Goal: Task Accomplishment & Management: Complete application form

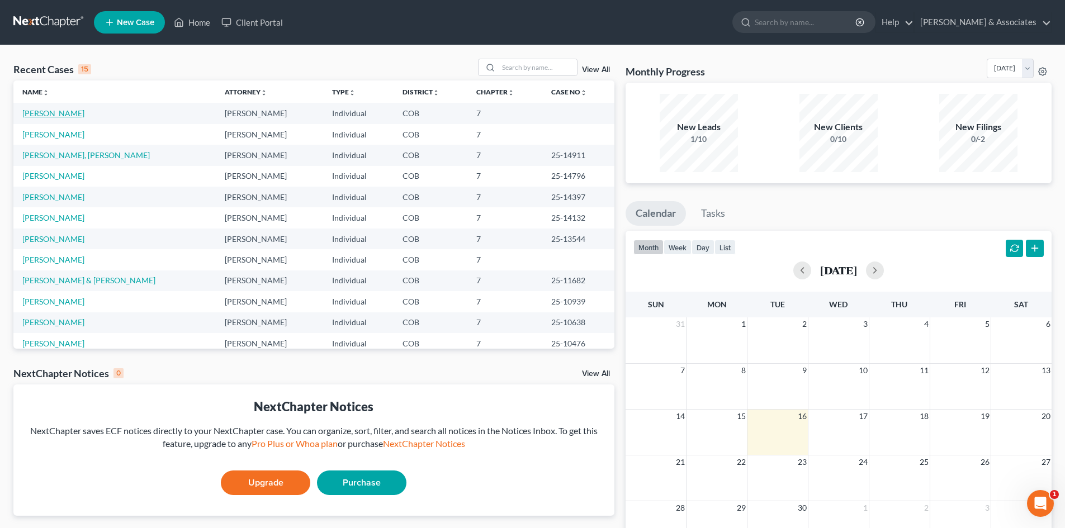
click at [36, 112] on link "[PERSON_NAME]" at bounding box center [53, 113] width 62 height 10
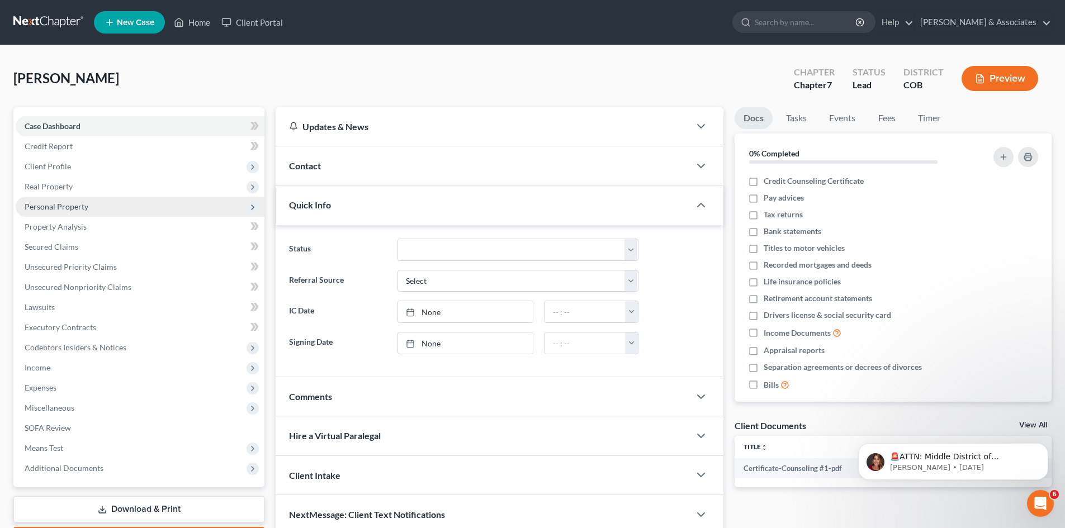
click at [44, 209] on span "Personal Property" at bounding box center [57, 207] width 64 height 10
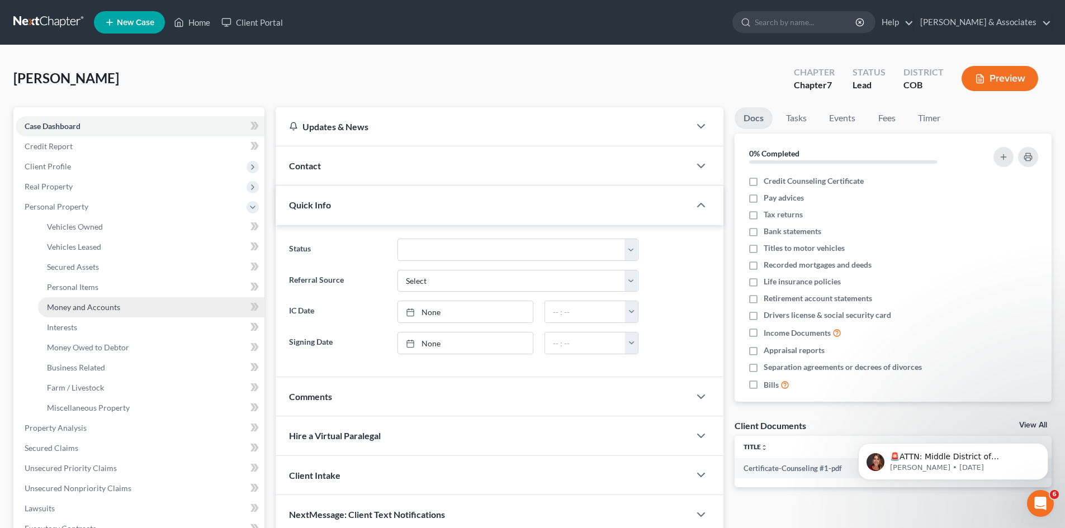
click at [86, 306] on span "Money and Accounts" at bounding box center [83, 308] width 73 height 10
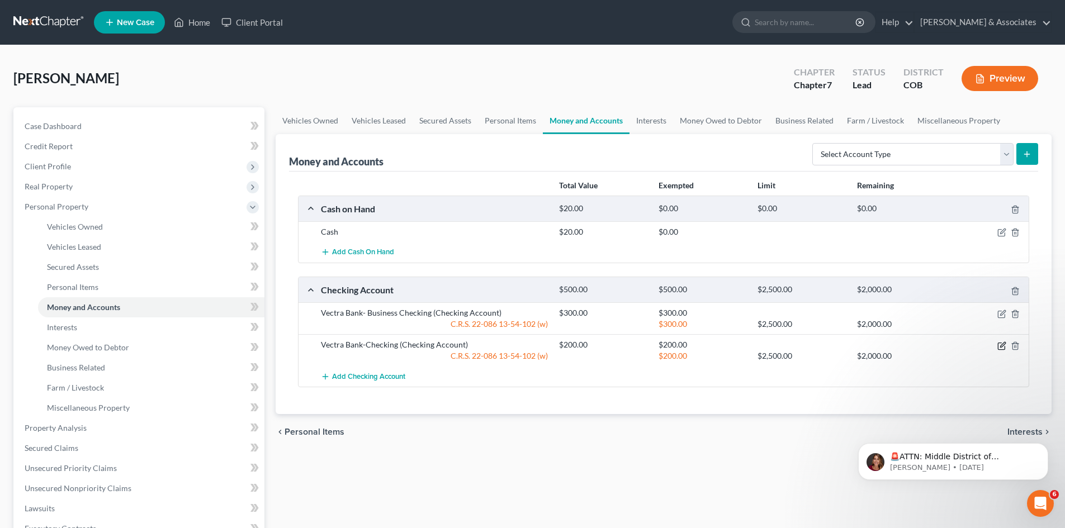
click at [1003, 346] on icon "button" at bounding box center [1002, 344] width 5 height 5
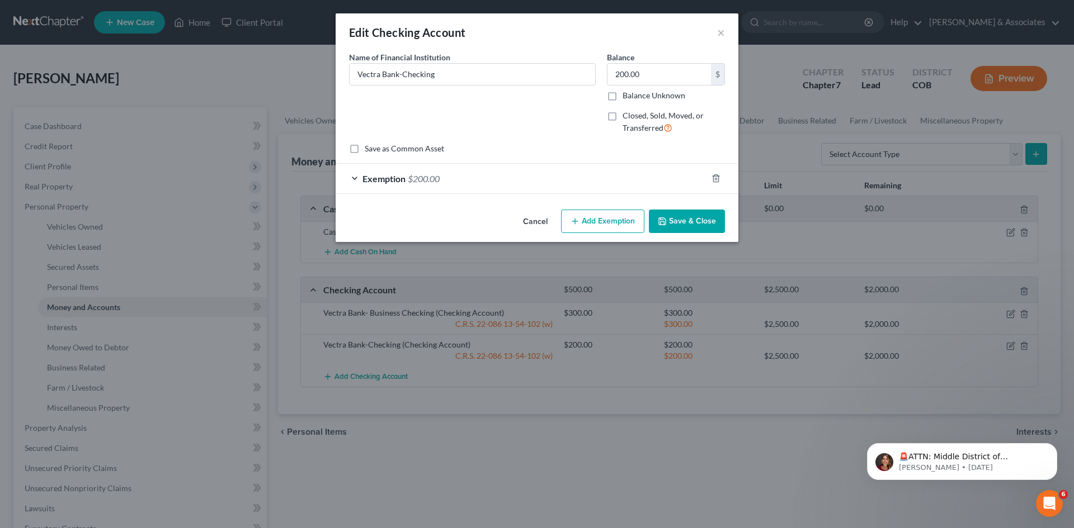
click at [365, 148] on label "Save as Common Asset" at bounding box center [404, 148] width 79 height 11
click at [369, 148] on input "Save as Common Asset" at bounding box center [372, 146] width 7 height 7
checkbox input "true"
click at [691, 218] on button "Save & Close" at bounding box center [687, 221] width 76 height 23
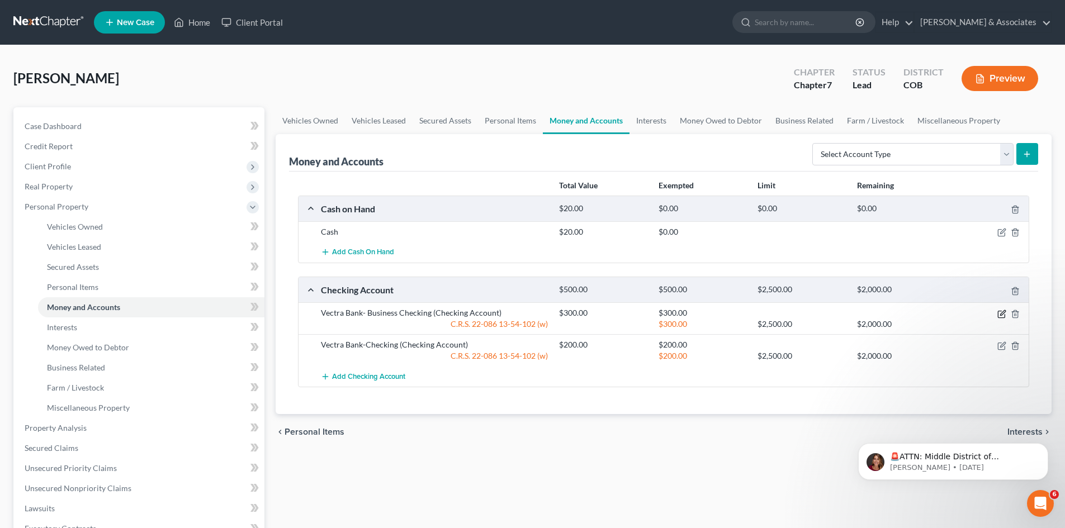
click at [1000, 315] on icon "button" at bounding box center [1002, 314] width 9 height 9
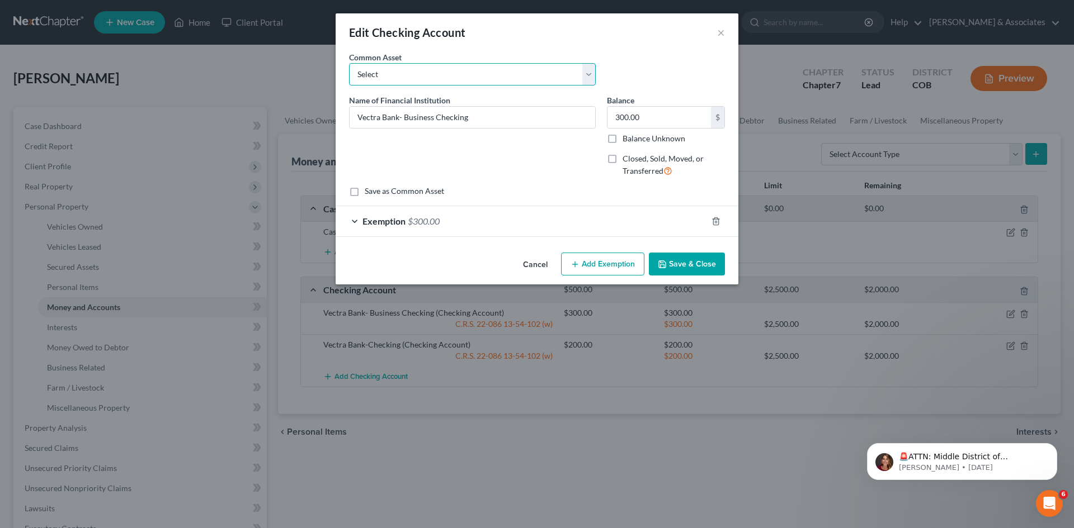
click at [587, 73] on select "Select Vectra Bank-Checking" at bounding box center [472, 74] width 247 height 22
select select "0"
click at [349, 63] on select "Select Vectra Bank-Checking" at bounding box center [472, 74] width 247 height 22
type input "Vectra Bank-Checking"
type input "200.00"
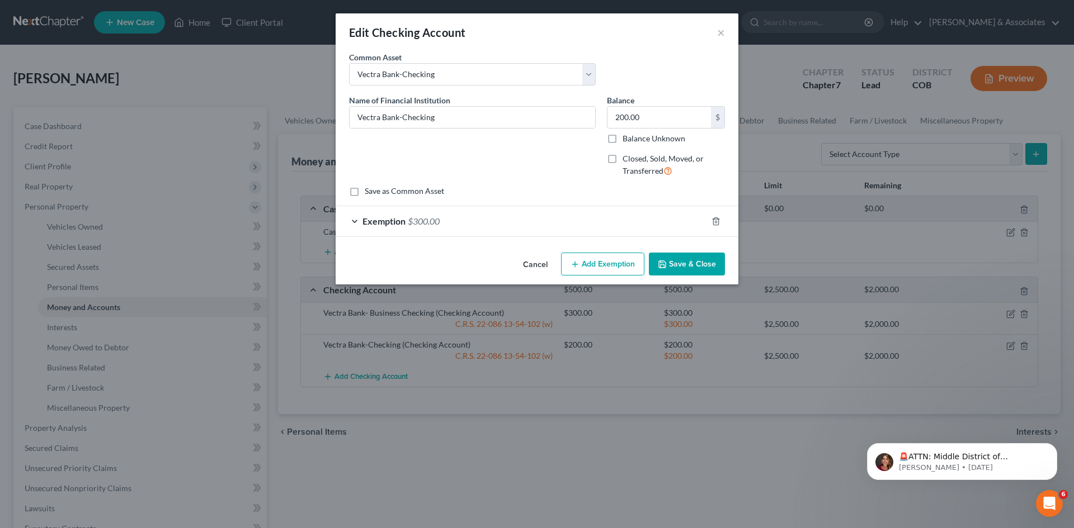
click at [710, 259] on button "Save & Close" at bounding box center [687, 264] width 76 height 23
